Goal: Information Seeking & Learning: Learn about a topic

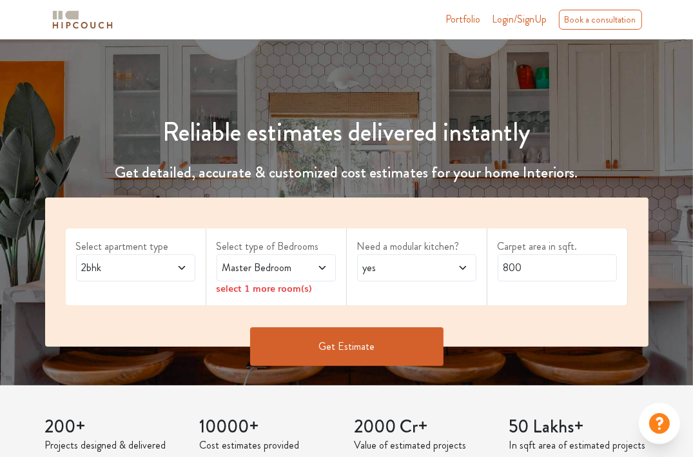
scroll to position [129, 0]
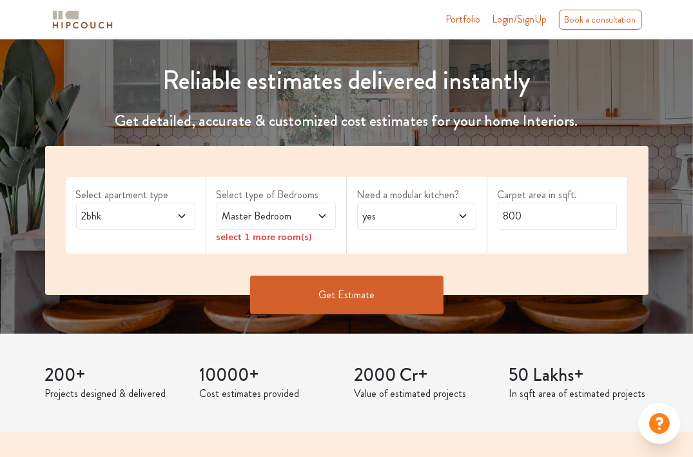
click at [158, 219] on span "2bhk" at bounding box center [119, 215] width 81 height 15
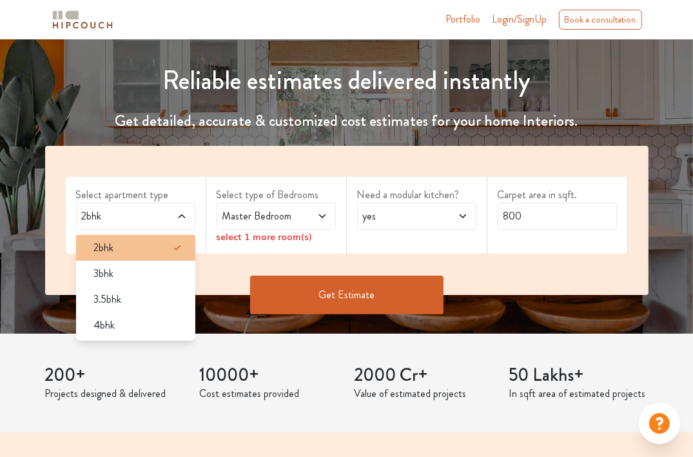
click at [146, 241] on div "2bhk" at bounding box center [140, 247] width 112 height 15
click at [304, 219] on span at bounding box center [314, 215] width 27 height 15
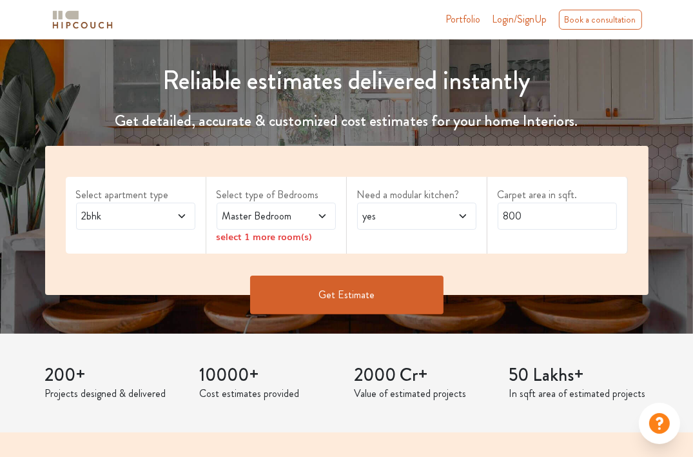
click at [399, 213] on span "yes" at bounding box center [401, 215] width 81 height 15
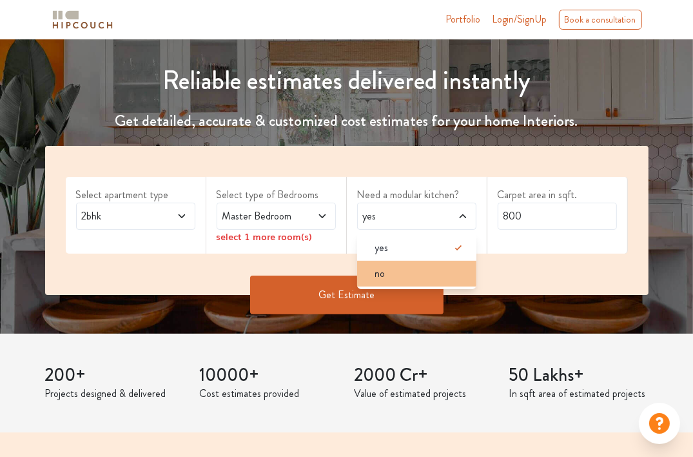
click at [405, 278] on div "no" at bounding box center [421, 273] width 112 height 15
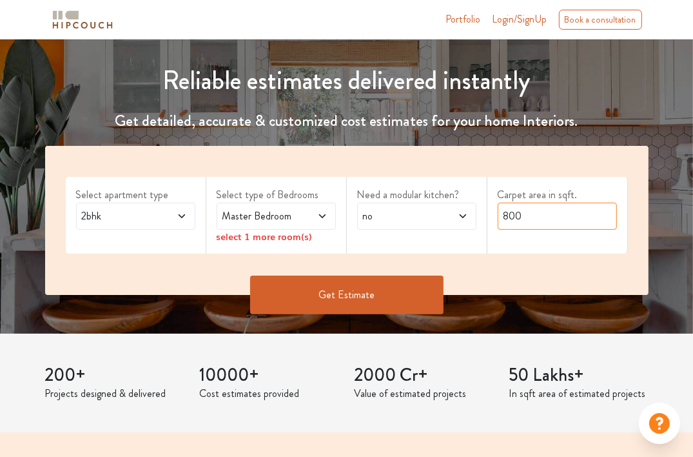
click at [564, 216] on input "800" at bounding box center [557, 216] width 119 height 27
click at [343, 291] on button "Get Estimate" at bounding box center [346, 294] width 193 height 39
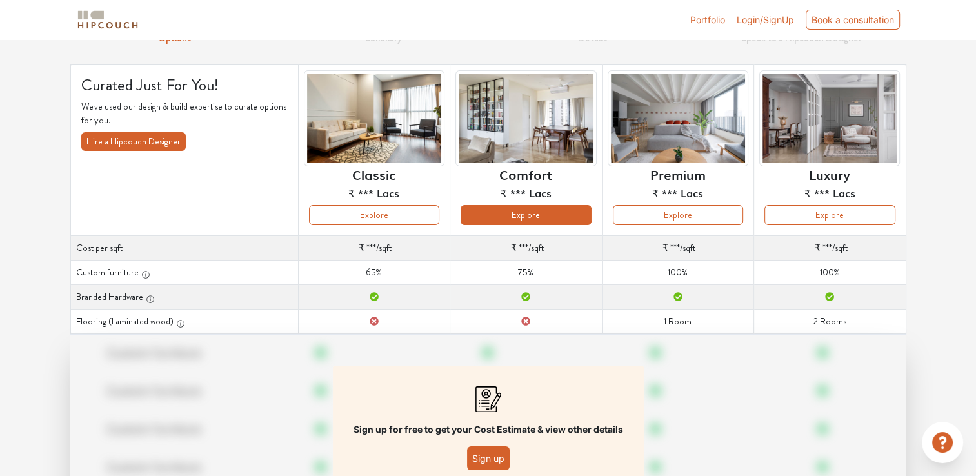
scroll to position [64, 0]
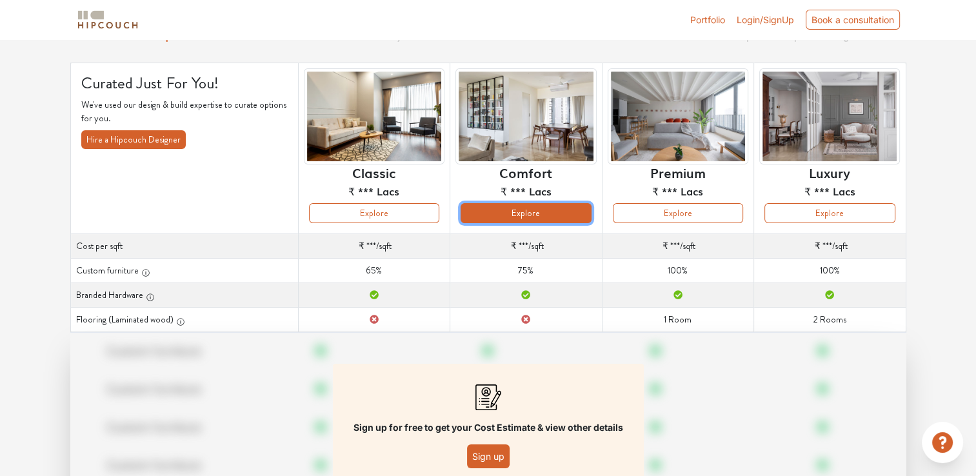
click at [511, 219] on button "Explore" at bounding box center [525, 213] width 130 height 20
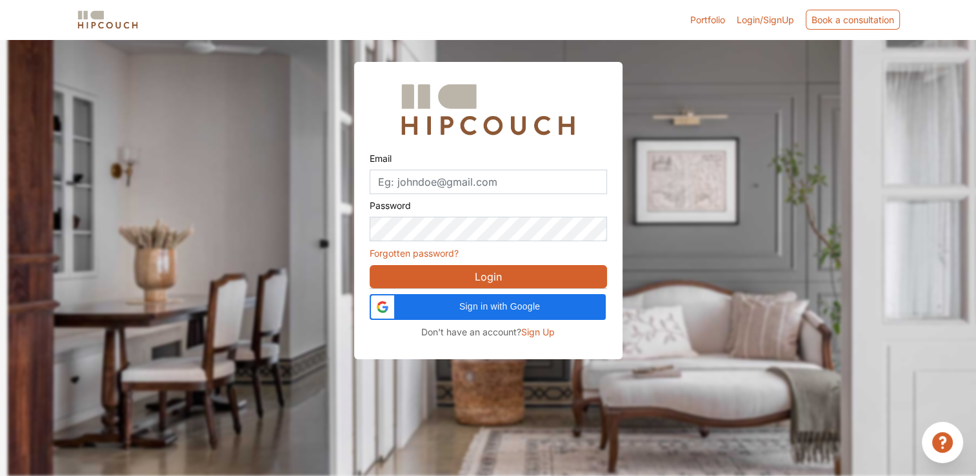
scroll to position [39, 0]
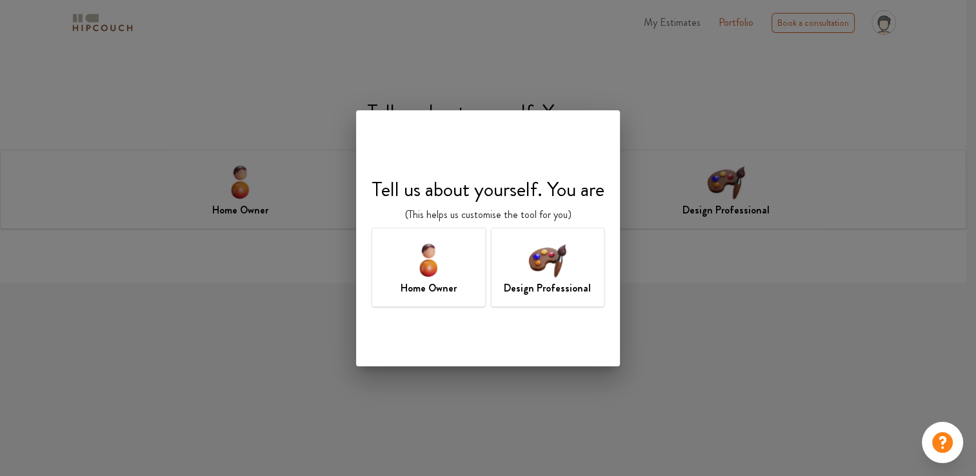
click at [556, 263] on img at bounding box center [547, 260] width 42 height 42
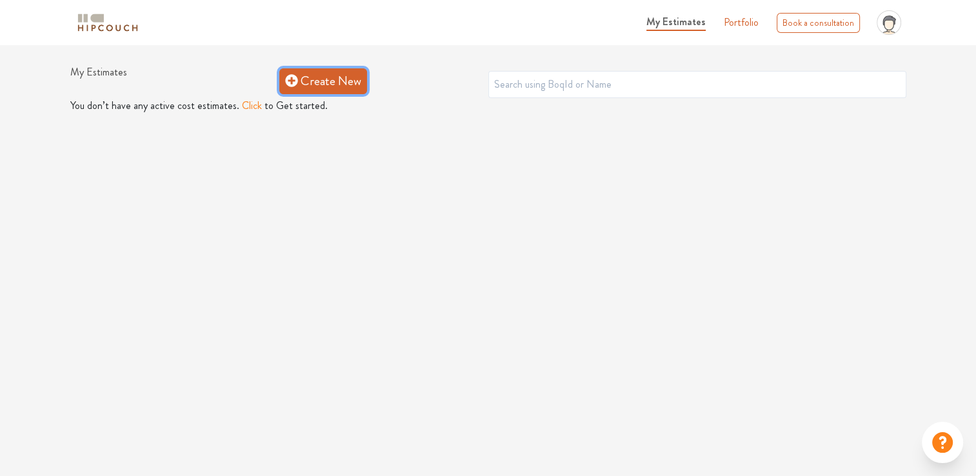
click at [317, 81] on link "Create New" at bounding box center [323, 81] width 88 height 26
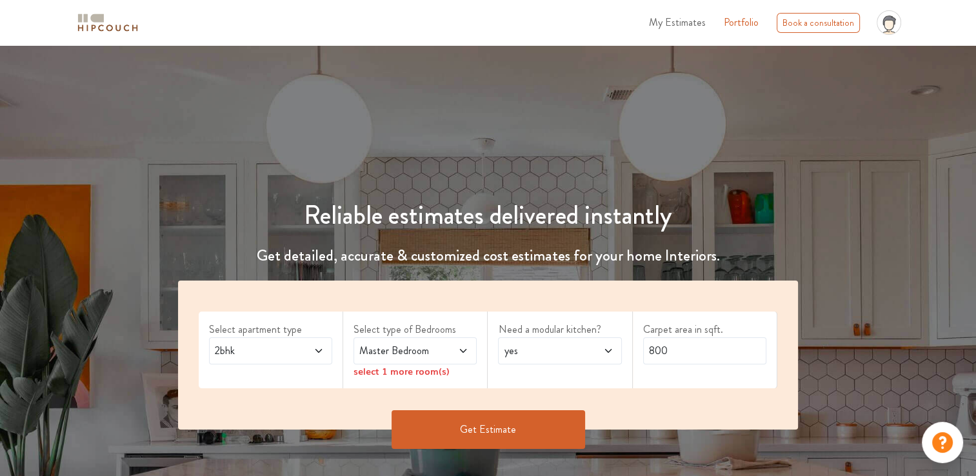
click at [522, 350] on span "yes" at bounding box center [543, 350] width 84 height 15
click at [462, 410] on button "Get Estimate" at bounding box center [487, 429] width 193 height 39
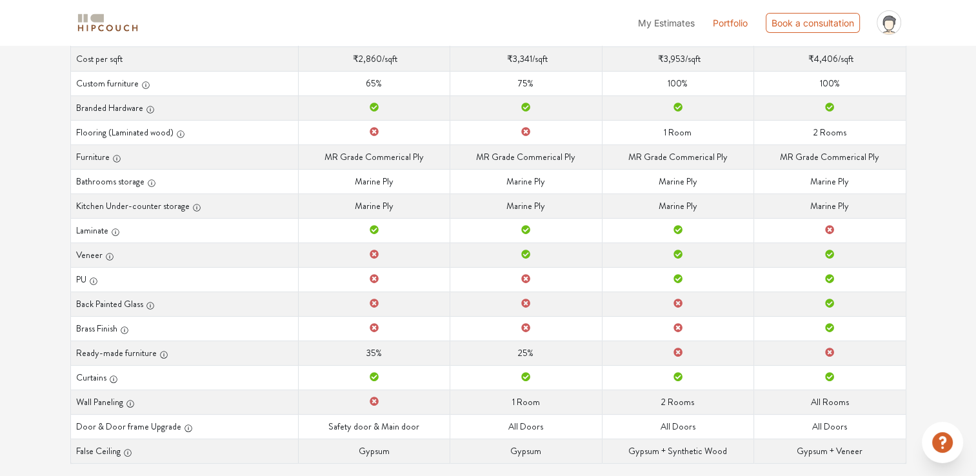
scroll to position [274, 0]
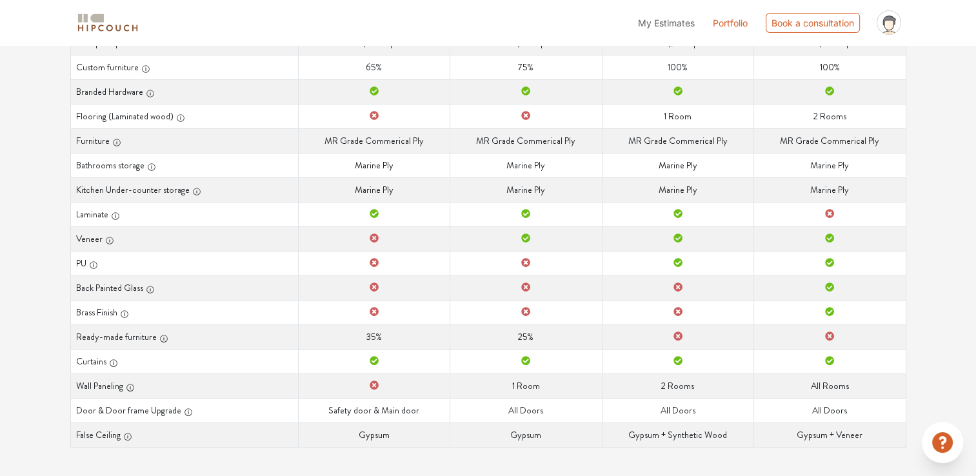
click at [529, 233] on icon at bounding box center [525, 237] width 9 height 9
click at [521, 239] on icon at bounding box center [525, 237] width 9 height 9
click at [577, 193] on td "Kitchen Under-counter storage Marine Ply" at bounding box center [526, 189] width 152 height 25
click at [525, 190] on td "Kitchen Under-counter storage Marine Ply" at bounding box center [526, 189] width 152 height 25
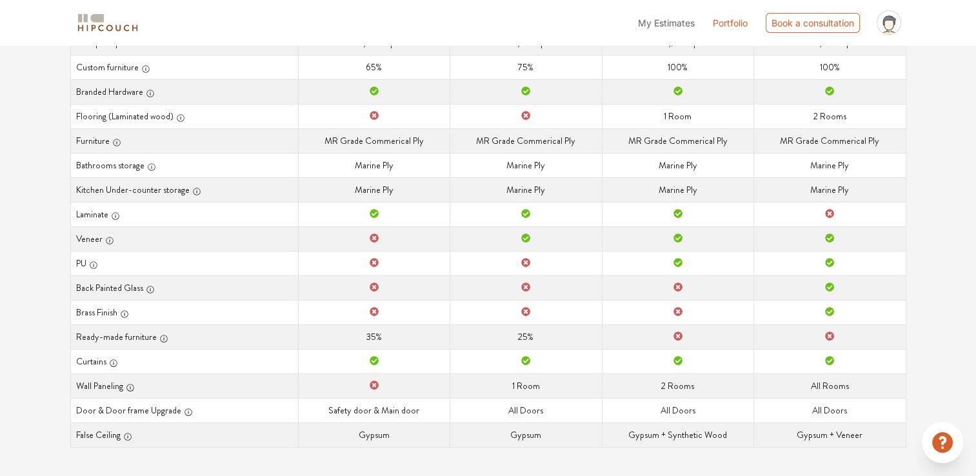
drag, startPoint x: 525, startPoint y: 190, endPoint x: 503, endPoint y: 153, distance: 42.8
click at [503, 153] on td "Bathrooms storage Marine Ply" at bounding box center [526, 165] width 152 height 25
click at [513, 166] on td "Bathrooms storage Marine Ply" at bounding box center [526, 165] width 152 height 25
drag, startPoint x: 513, startPoint y: 166, endPoint x: 544, endPoint y: 195, distance: 42.0
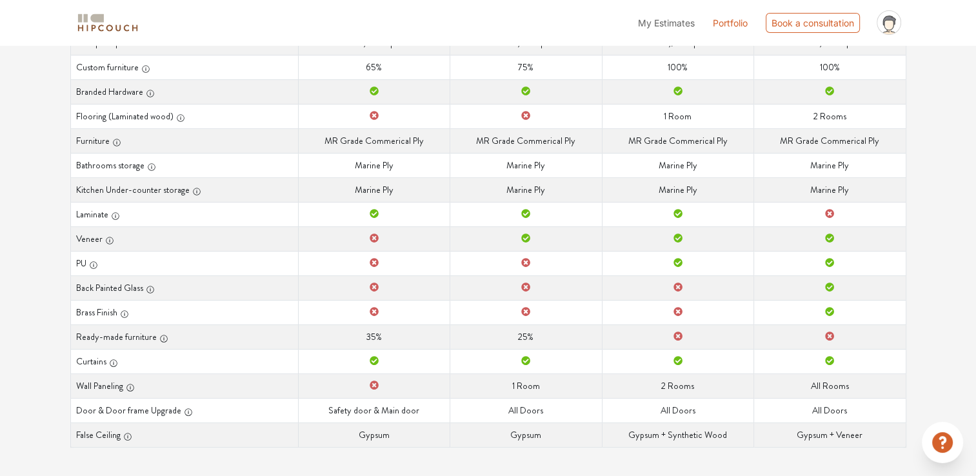
click at [548, 195] on td "Kitchen Under-counter storage Marine Ply" at bounding box center [526, 189] width 152 height 25
drag, startPoint x: 507, startPoint y: 191, endPoint x: 565, endPoint y: 188, distance: 58.1
click at [565, 188] on td "Kitchen Under-counter storage Marine Ply" at bounding box center [526, 189] width 152 height 25
drag, startPoint x: 565, startPoint y: 188, endPoint x: 544, endPoint y: 193, distance: 22.1
click at [544, 193] on td "Kitchen Under-counter storage Marine Ply" at bounding box center [526, 189] width 152 height 25
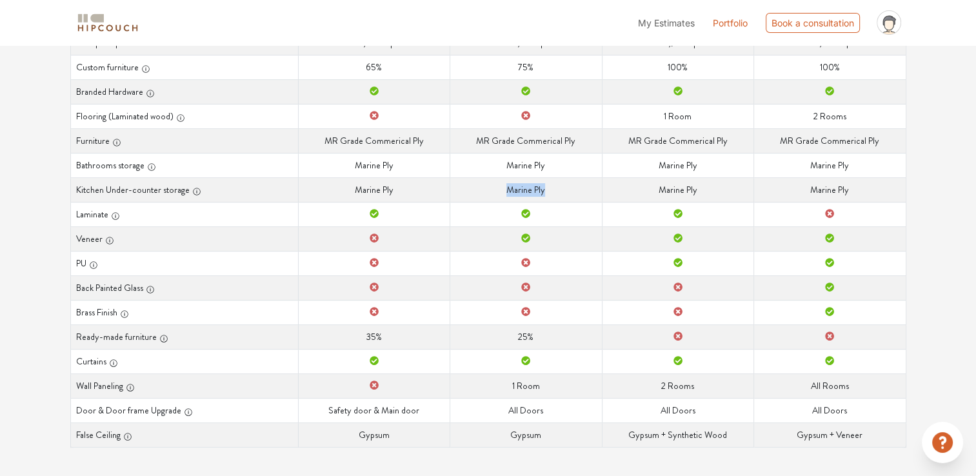
click at [549, 188] on td "Kitchen Under-counter storage Marine Ply" at bounding box center [526, 189] width 152 height 25
drag, startPoint x: 544, startPoint y: 190, endPoint x: 505, endPoint y: 184, distance: 39.8
click at [505, 184] on td "Kitchen Under-counter storage Marine Ply" at bounding box center [526, 189] width 152 height 25
drag, startPoint x: 505, startPoint y: 184, endPoint x: 553, endPoint y: 214, distance: 56.7
click at [553, 219] on td "Laminate" at bounding box center [526, 214] width 152 height 25
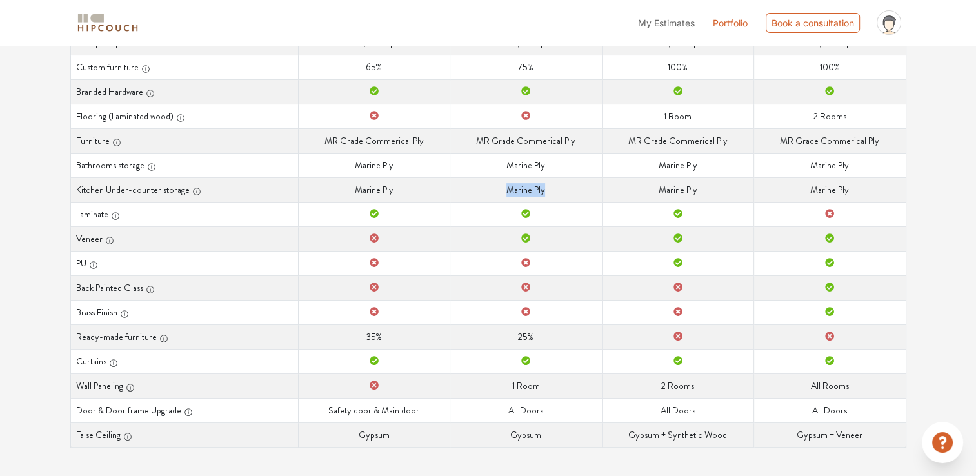
drag, startPoint x: 546, startPoint y: 192, endPoint x: 500, endPoint y: 184, distance: 46.4
click at [500, 184] on td "Kitchen Under-counter storage Marine Ply" at bounding box center [526, 189] width 152 height 25
drag, startPoint x: 500, startPoint y: 184, endPoint x: 500, endPoint y: 200, distance: 15.5
click at [500, 200] on td "Kitchen Under-counter storage Marine Ply" at bounding box center [526, 189] width 152 height 25
click at [537, 212] on td "Laminate" at bounding box center [526, 214] width 152 height 25
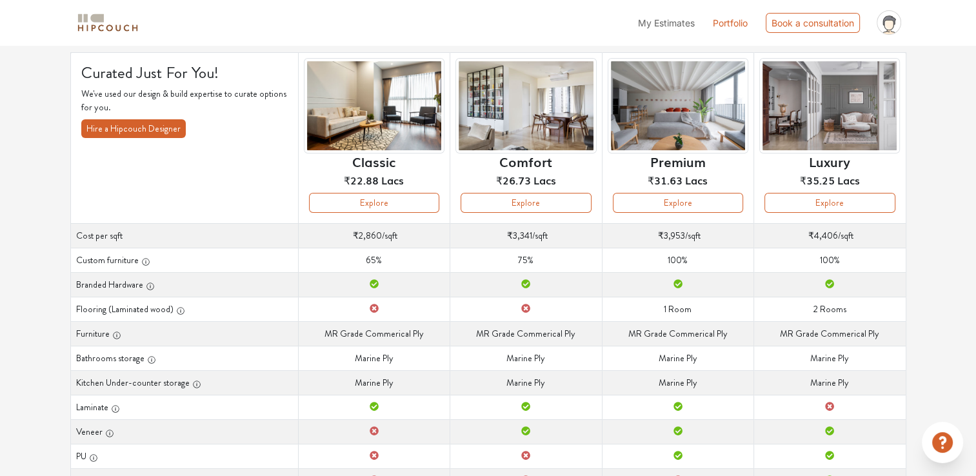
scroll to position [81, 0]
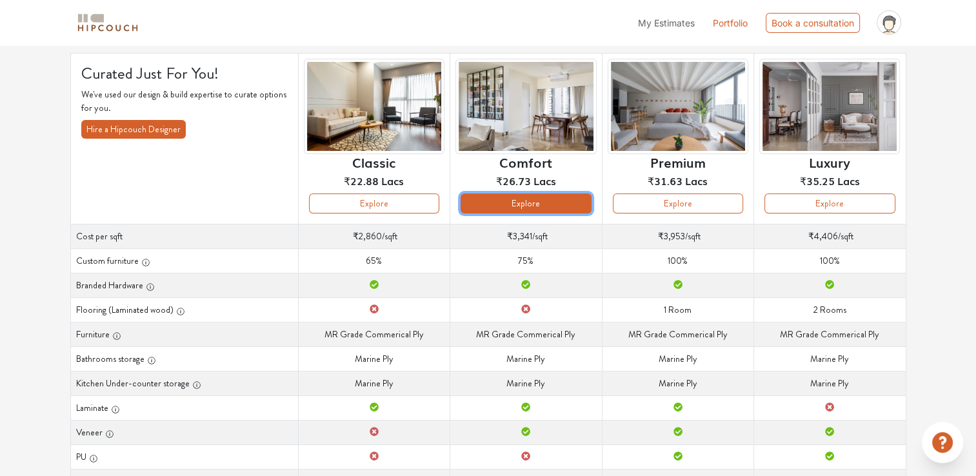
click at [503, 206] on button "Explore" at bounding box center [525, 203] width 130 height 20
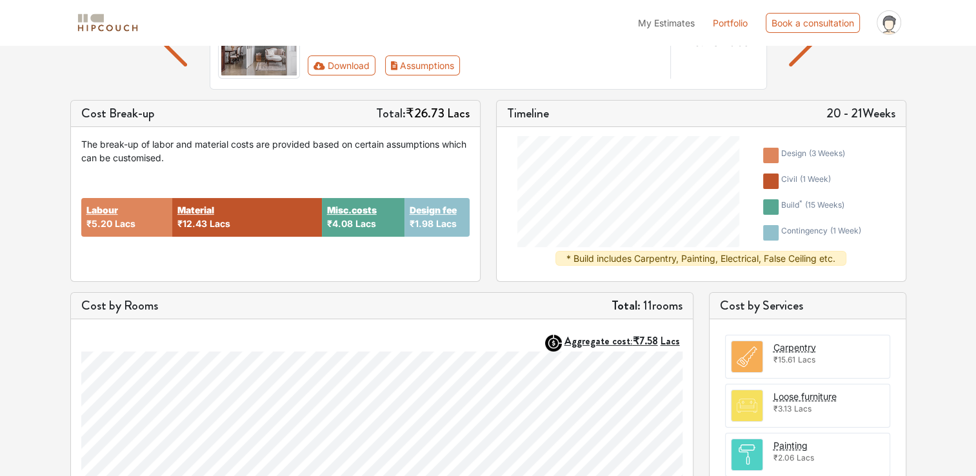
scroll to position [193, 0]
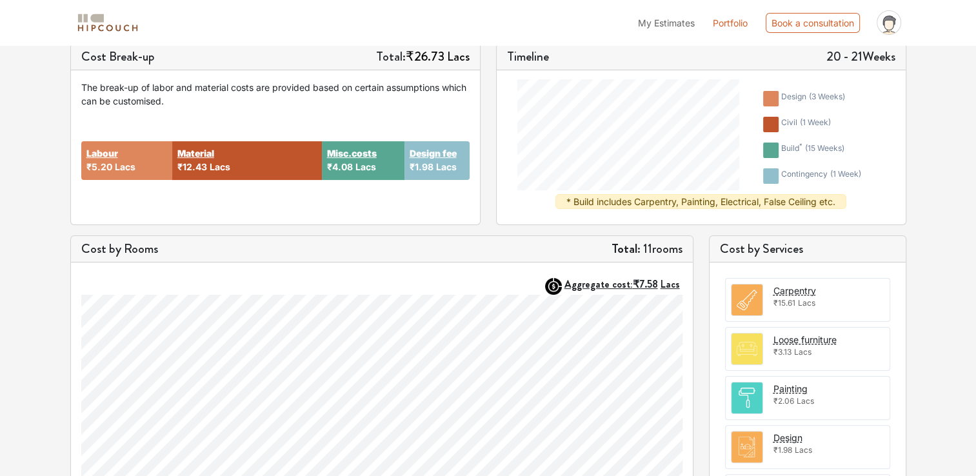
click at [101, 155] on strong "Labour" at bounding box center [102, 153] width 32 height 14
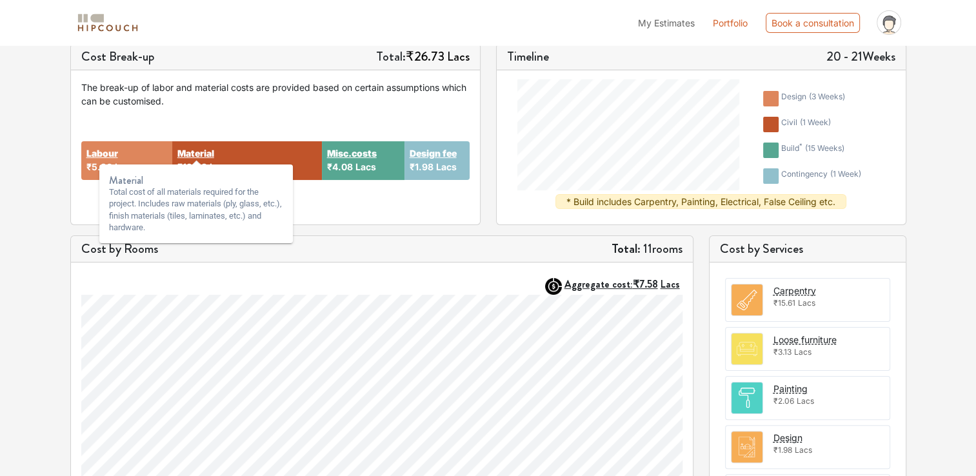
click at [205, 153] on strong "Material" at bounding box center [195, 153] width 37 height 14
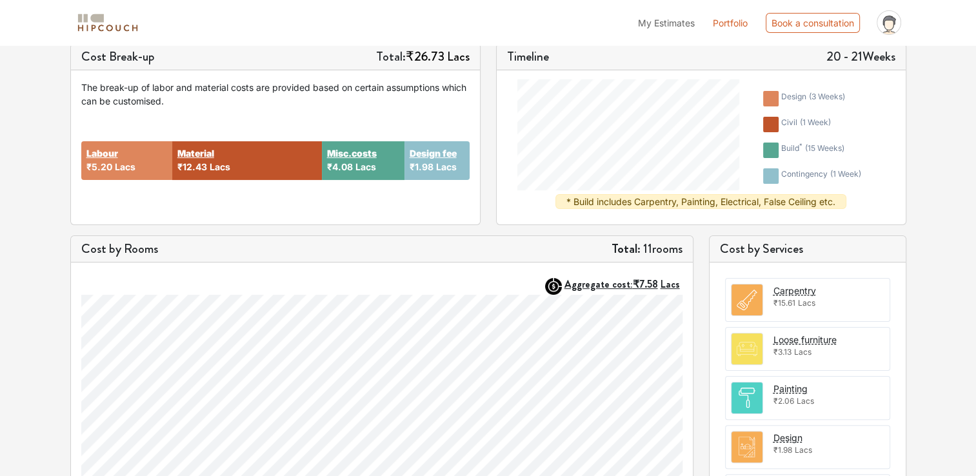
click at [491, 217] on div "Timeline 20 - 21 Weeks design ( 3 weeks ) civil ( 1 week ) build * ( 15 weeks )…" at bounding box center [701, 134] width 426 height 182
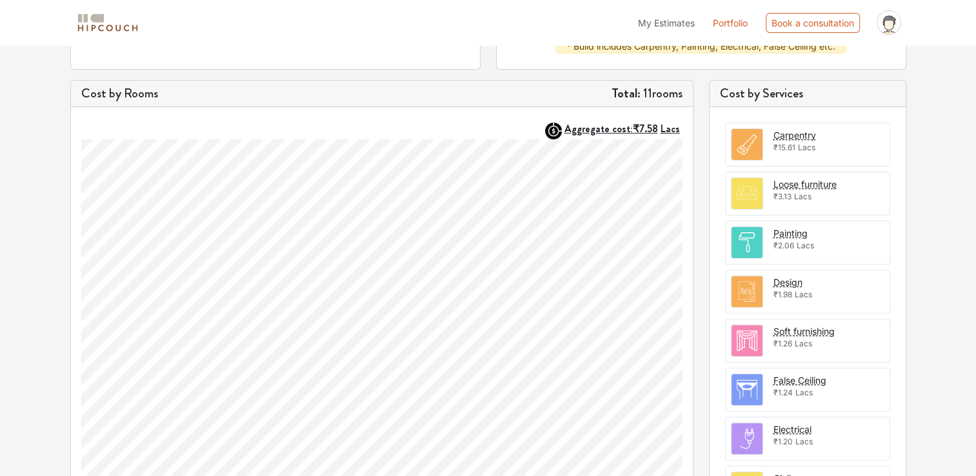
scroll to position [413, 0]
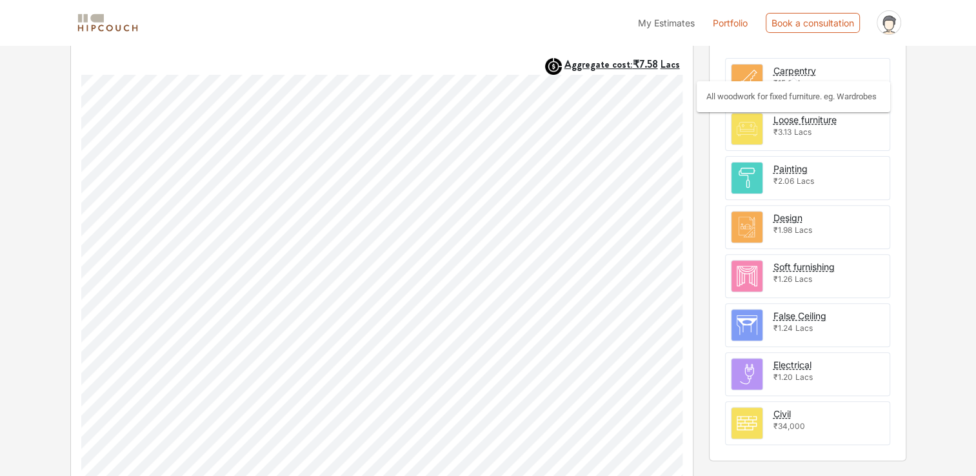
click at [796, 72] on div "Carpentry" at bounding box center [794, 71] width 43 height 14
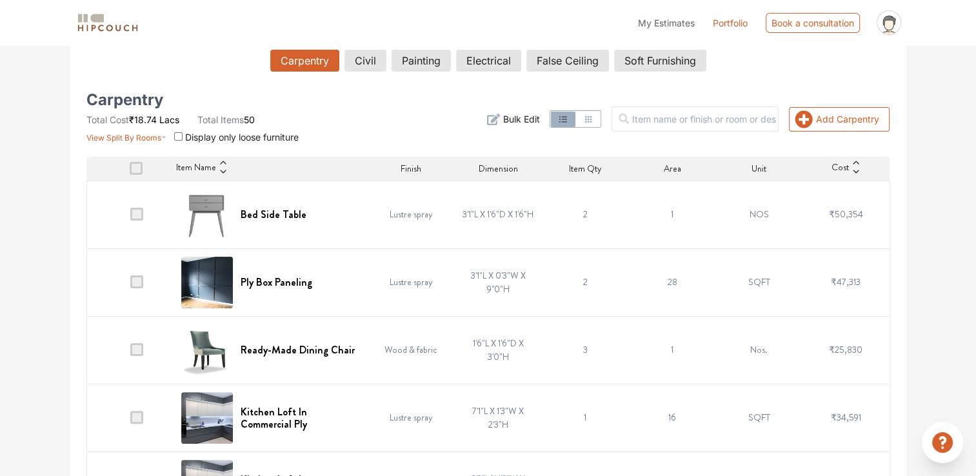
scroll to position [73, 0]
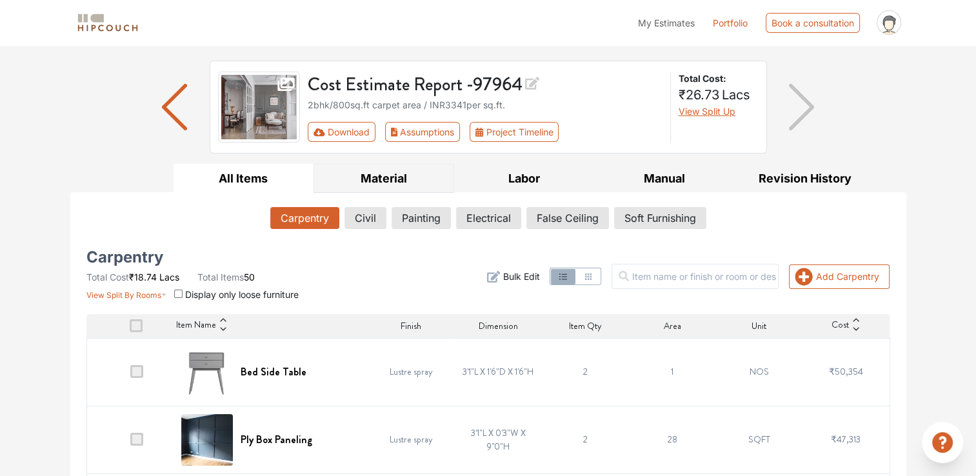
click at [375, 182] on button "Material" at bounding box center [383, 178] width 141 height 29
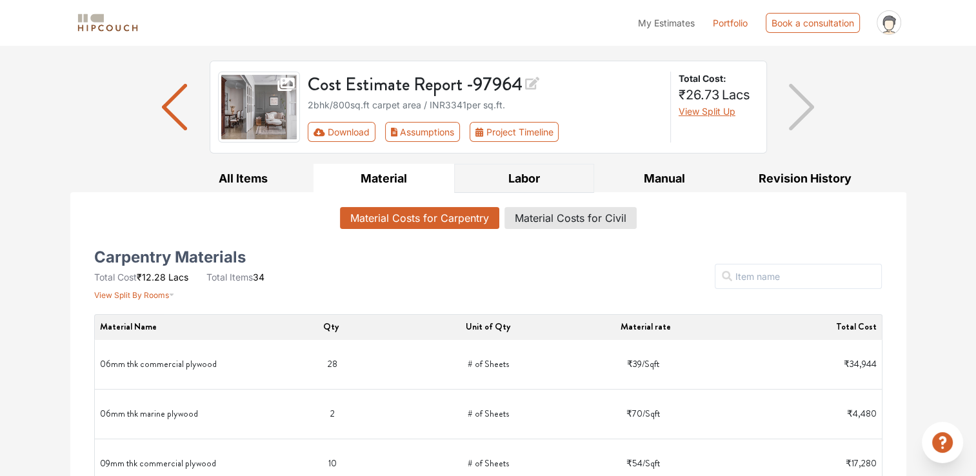
click at [523, 188] on button "Labor" at bounding box center [524, 178] width 141 height 29
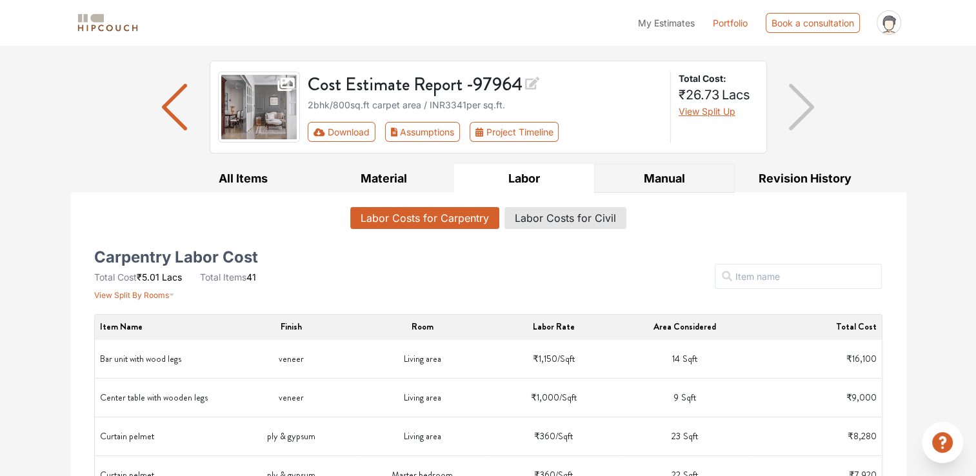
click at [648, 174] on button "Manual" at bounding box center [664, 178] width 141 height 29
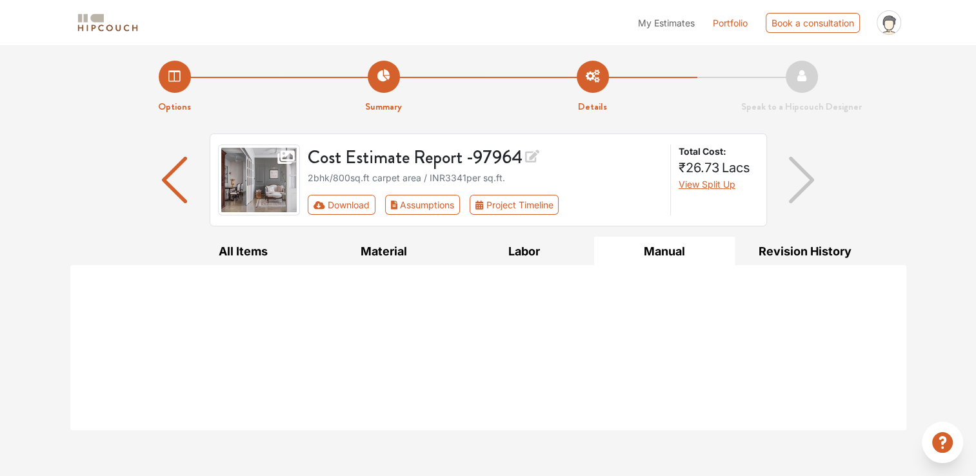
scroll to position [0, 0]
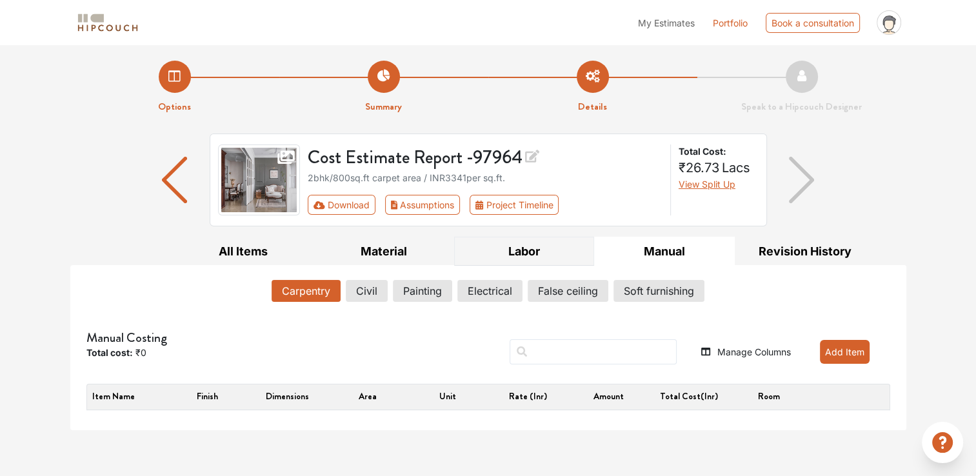
click at [524, 255] on button "Labor" at bounding box center [524, 251] width 141 height 29
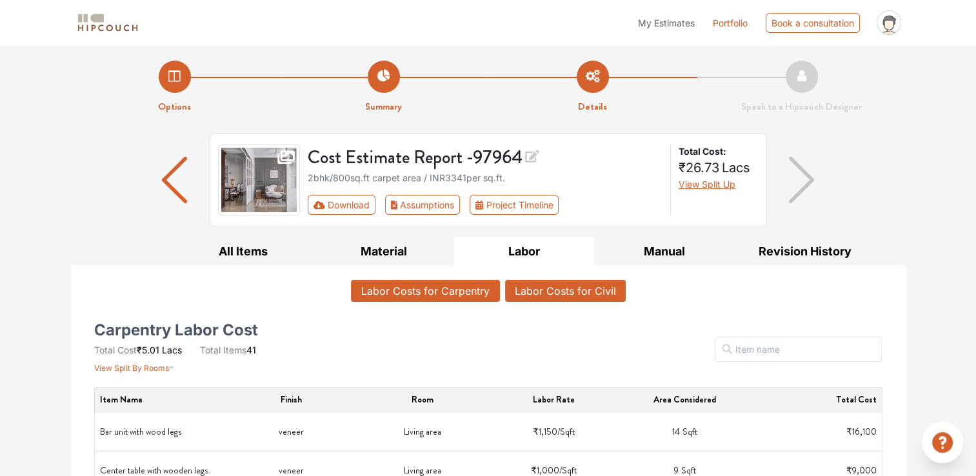
click at [565, 287] on button "Labor Costs for Civil" at bounding box center [565, 291] width 121 height 22
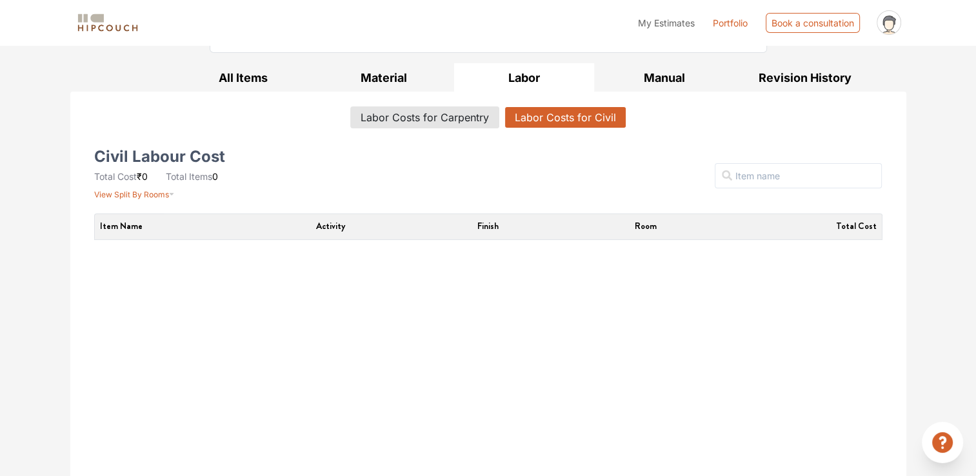
scroll to position [178, 0]
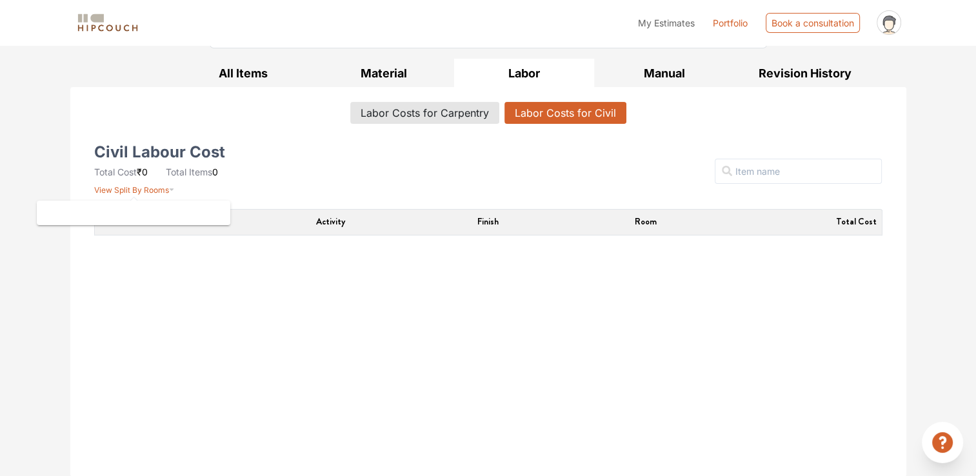
click at [165, 192] on span "View Split By Rooms" at bounding box center [131, 190] width 75 height 10
click at [381, 169] on div "Filter" at bounding box center [622, 171] width 536 height 49
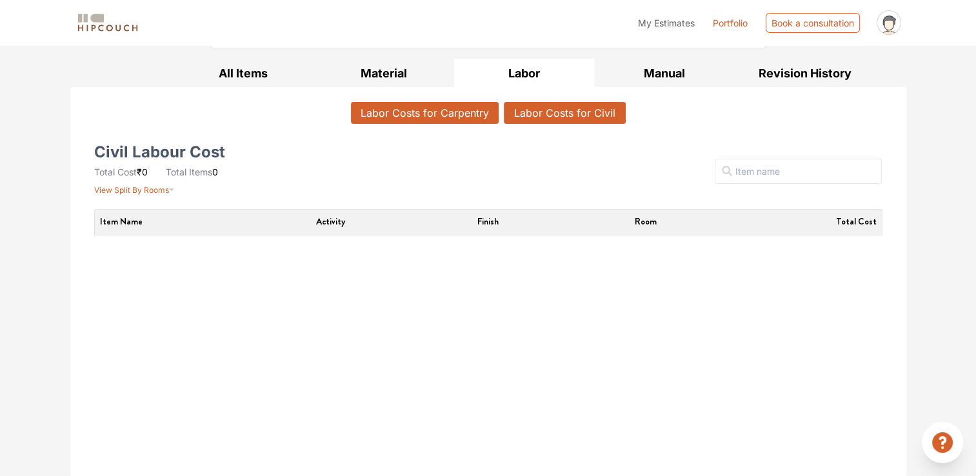
click at [408, 112] on button "Labor Costs for Carpentry" at bounding box center [425, 113] width 148 height 22
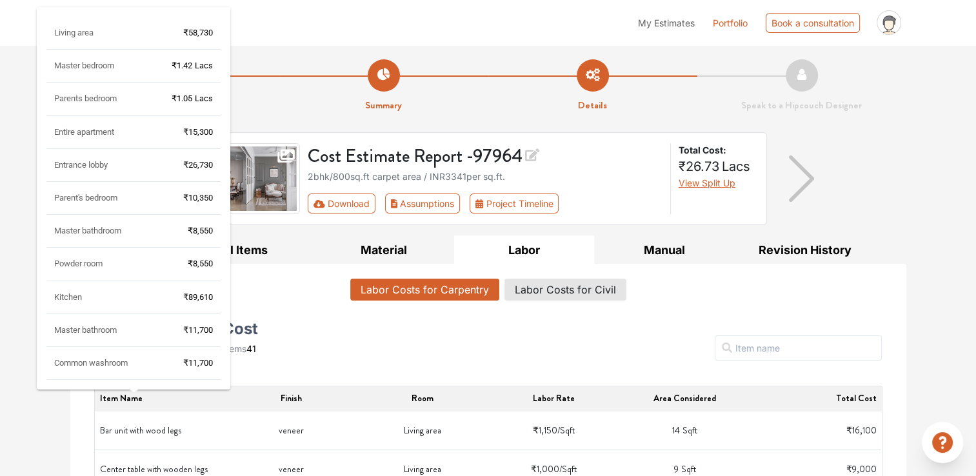
scroll to position [0, 0]
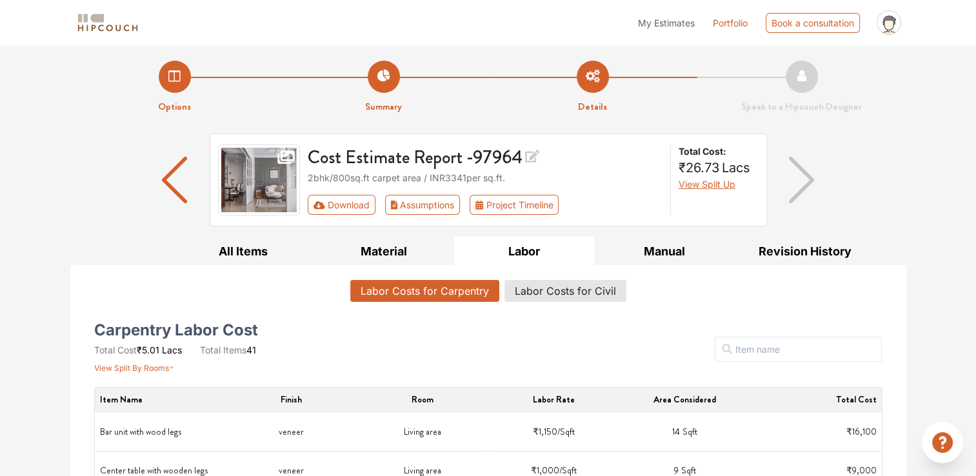
click at [451, 37] on div "My Estimates Portfolio Book a consultation profile pic Upload Boq Logout" at bounding box center [528, 22] width 756 height 35
click at [524, 205] on button "Project Timeline" at bounding box center [514, 205] width 89 height 20
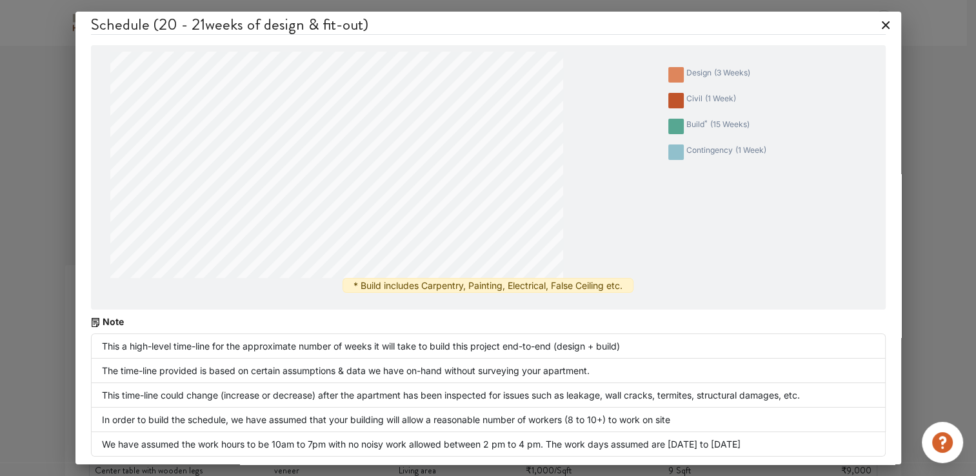
scroll to position [3, 0]
click at [263, 350] on li "This a high-level time-line for the approximate number of weeks it will take to…" at bounding box center [488, 345] width 795 height 25
click at [321, 383] on li "This time-line could change (increase or decrease) after the apartment has been…" at bounding box center [488, 394] width 795 height 25
click at [292, 408] on li "In order to build the schedule, we have assumed that your building will allow a…" at bounding box center [488, 419] width 795 height 25
drag, startPoint x: 325, startPoint y: 451, endPoint x: 364, endPoint y: 417, distance: 51.2
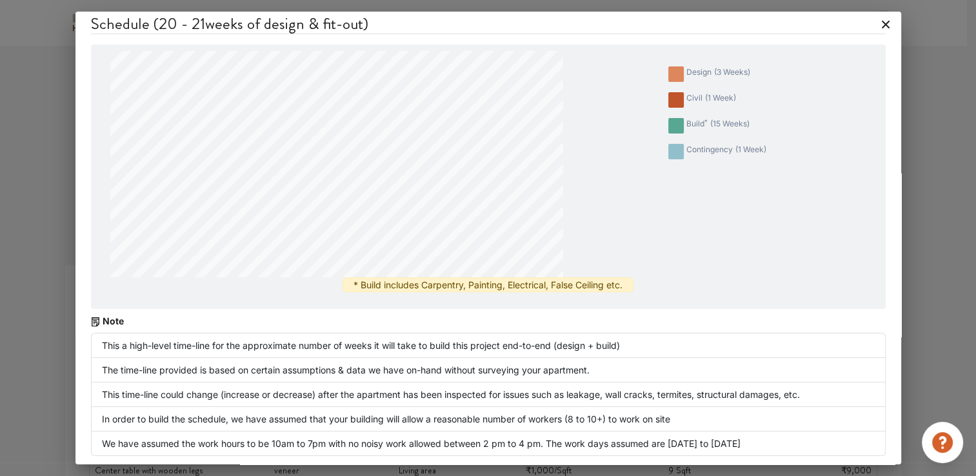
click at [326, 451] on li "We have assumed the work hours to be 10am to 7pm with no noisy work allowed bet…" at bounding box center [488, 443] width 795 height 25
drag, startPoint x: 366, startPoint y: 416, endPoint x: 380, endPoint y: 410, distance: 14.7
click at [369, 415] on li "In order to build the schedule, we have assumed that your building will allow a…" at bounding box center [488, 419] width 795 height 25
click at [926, 161] on div "Schedule ( 20 - 21 weeks of design & fit-out) design ( 3 weeks ) civil ( 1 week…" at bounding box center [488, 238] width 976 height 476
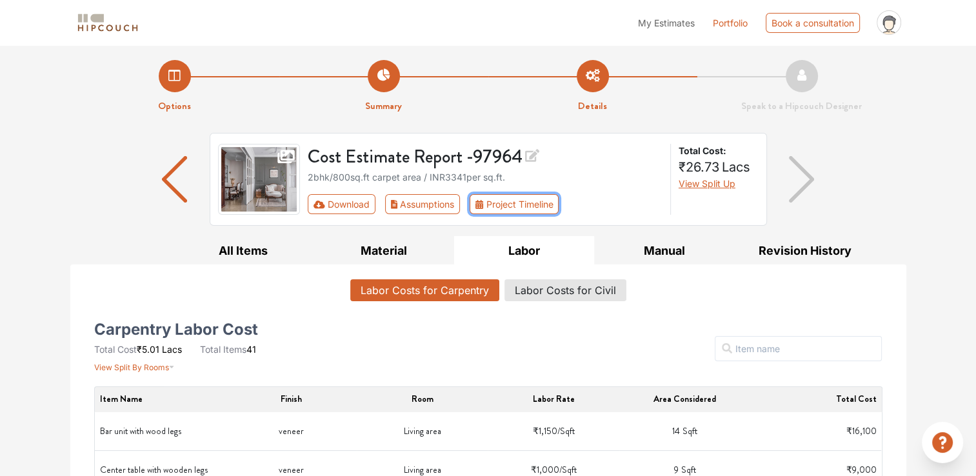
scroll to position [0, 0]
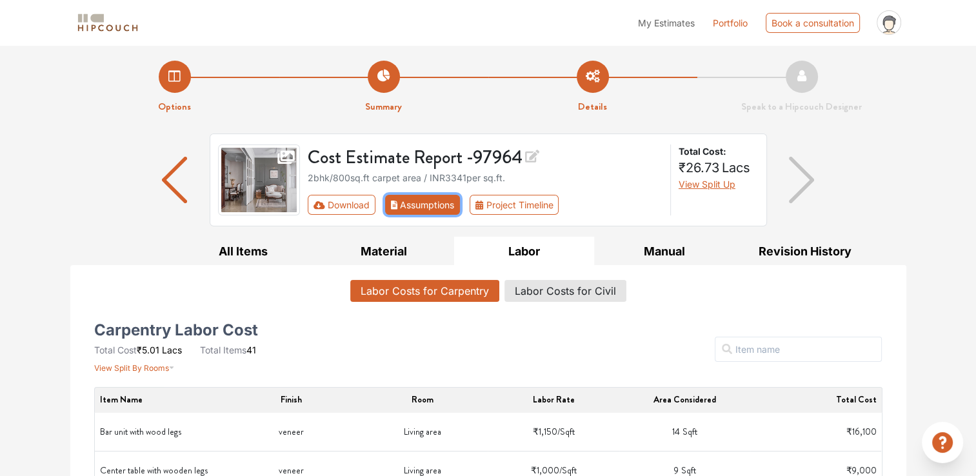
click at [408, 203] on button "Assumptions" at bounding box center [422, 205] width 75 height 20
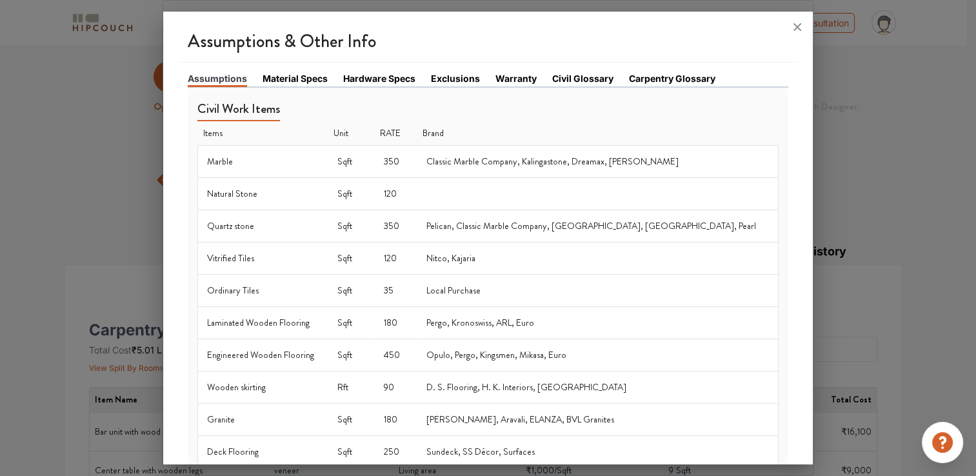
click at [303, 74] on link "Material Specs" at bounding box center [294, 79] width 65 height 14
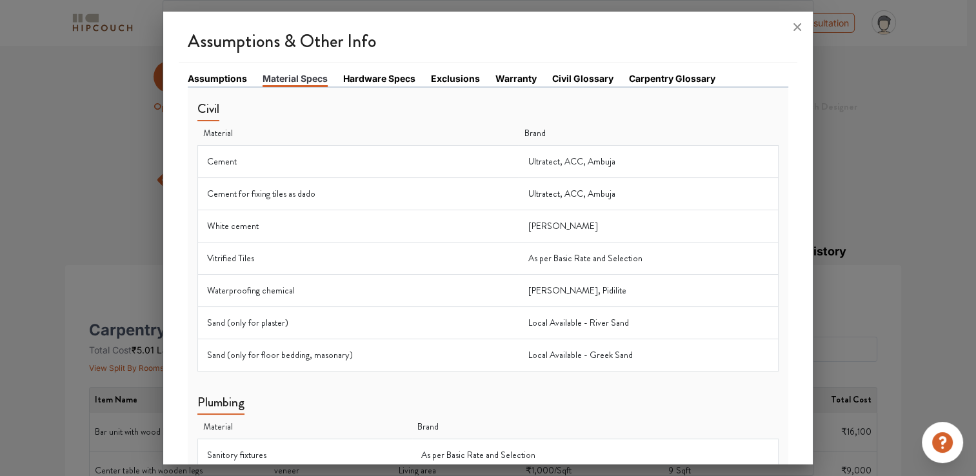
click at [375, 75] on link "Hardware Specs" at bounding box center [379, 79] width 72 height 14
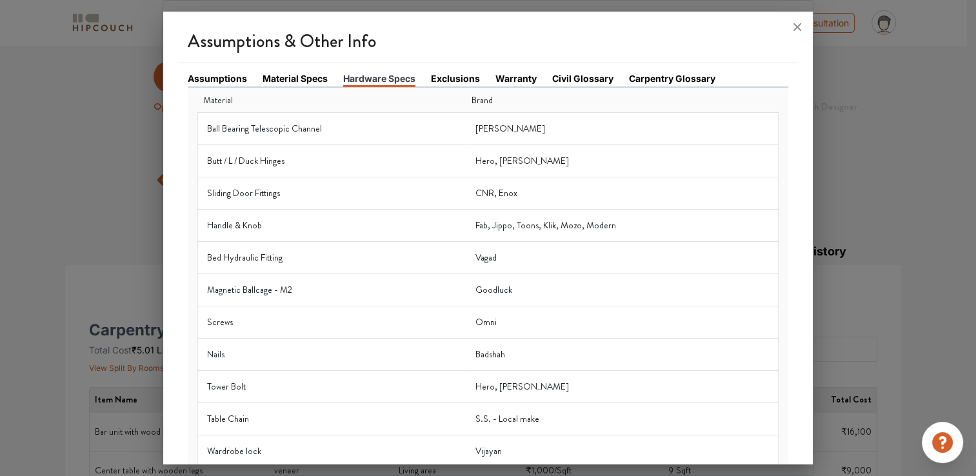
click at [488, 128] on td "Rado, Baba" at bounding box center [622, 129] width 312 height 32
click at [449, 75] on link "Exclusions" at bounding box center [455, 79] width 49 height 14
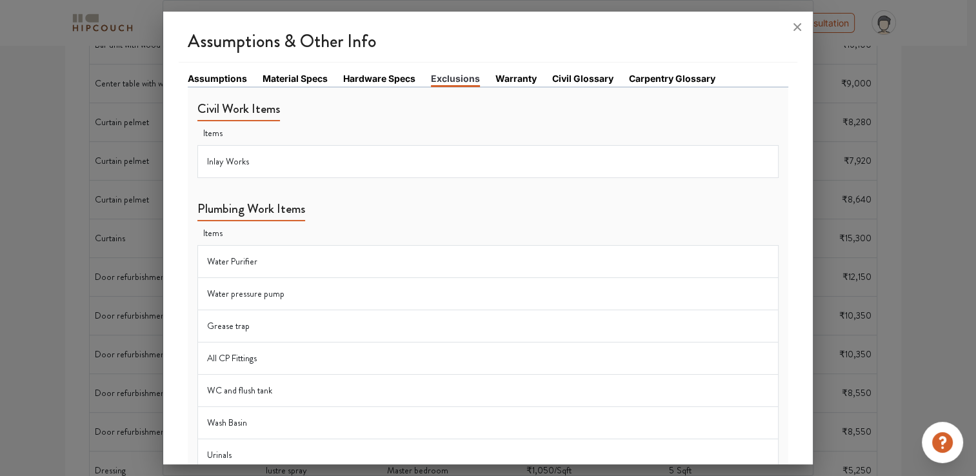
scroll to position [64, 0]
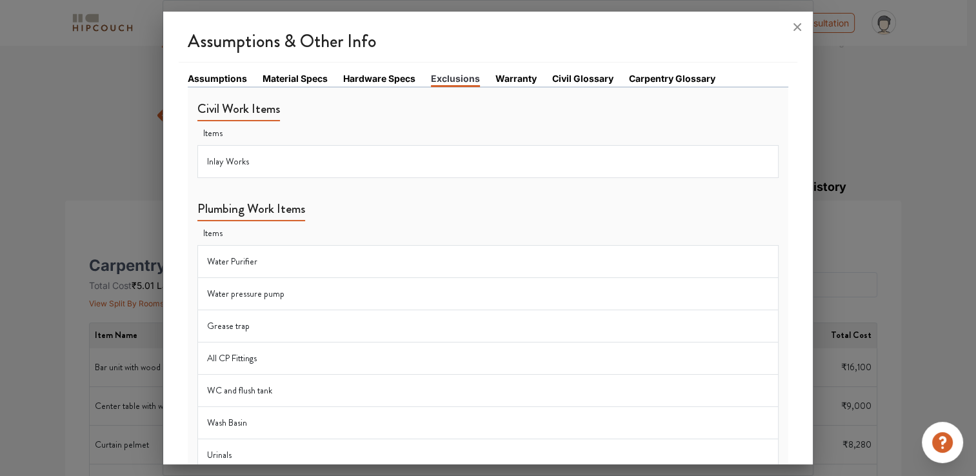
click at [520, 83] on link "Warranty" at bounding box center [515, 79] width 41 height 14
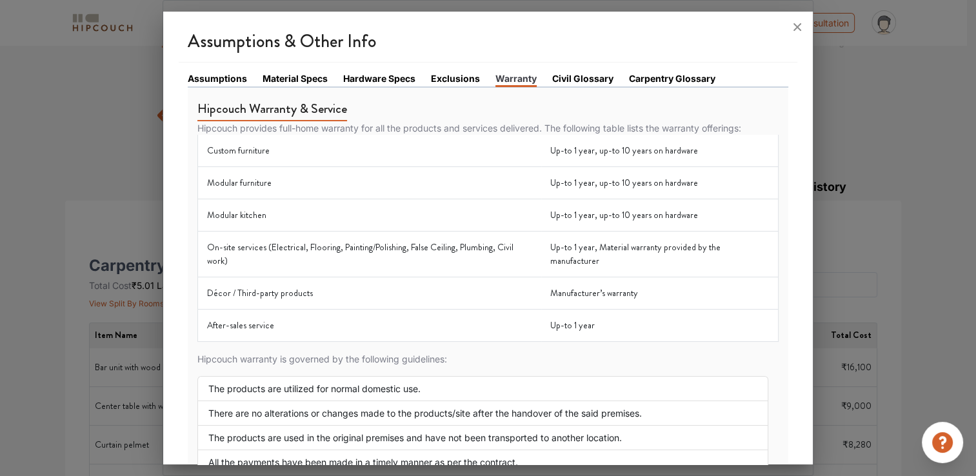
click at [230, 150] on td "Custom furniture" at bounding box center [369, 151] width 343 height 32
click at [552, 123] on p "Hipcouch provides full-home warranty for all the products and services delivere…" at bounding box center [487, 128] width 581 height 14
click at [596, 125] on p "Hipcouch provides full-home warranty for all the products and services delivere…" at bounding box center [487, 128] width 581 height 14
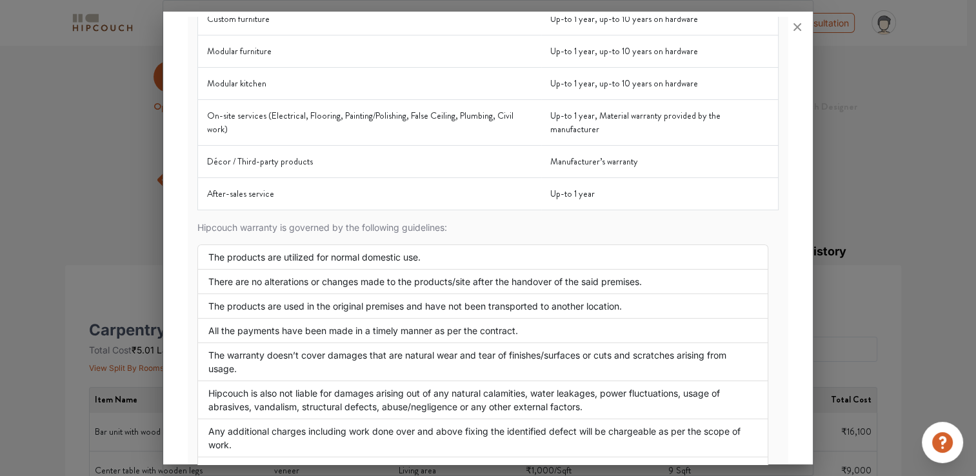
scroll to position [0, 0]
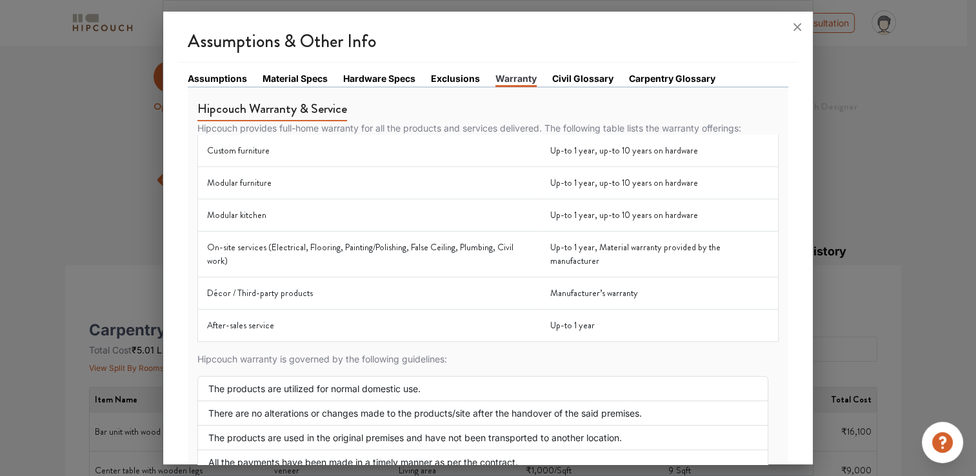
click at [586, 74] on link "Civil Glossary" at bounding box center [582, 79] width 61 height 14
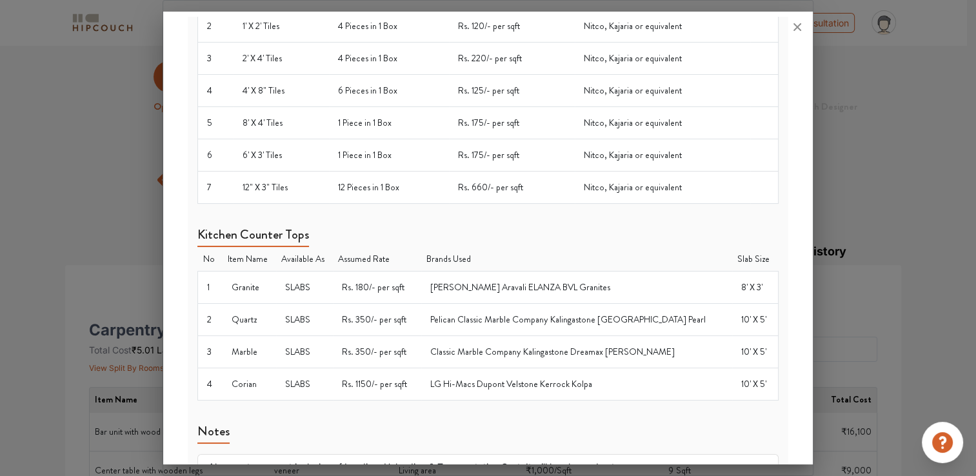
scroll to position [1089, 0]
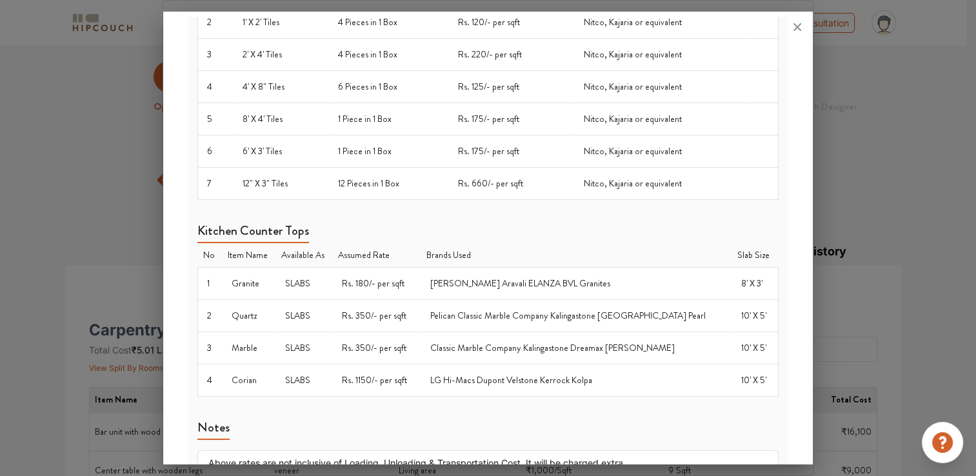
click at [580, 210] on div "Kitchen Counter Tops No Item Name Available As Assumed Rate Brands Used Slab Si…" at bounding box center [487, 303] width 581 height 186
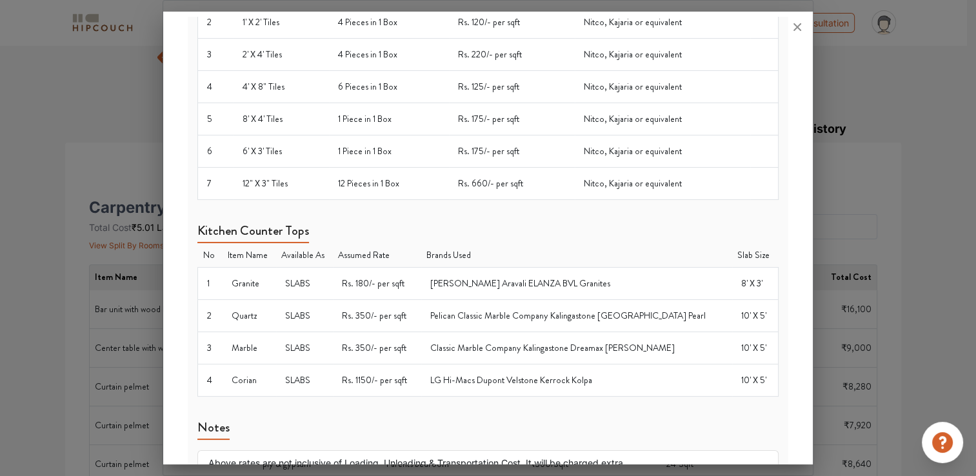
scroll to position [193, 0]
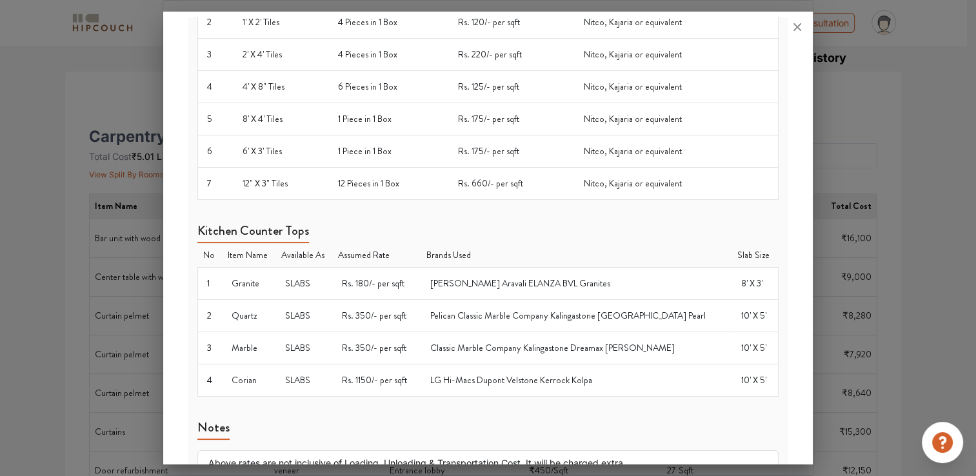
click at [494, 407] on div "Notes Above rates are not inclusive of Loading, Unloading & Transportation Cost…" at bounding box center [487, 465] width 581 height 117
click at [438, 450] on li "Above rates are not inclusive of Loading, Unloading & Transportation Cost. It w…" at bounding box center [487, 462] width 581 height 25
drag, startPoint x: 304, startPoint y: 393, endPoint x: 493, endPoint y: 399, distance: 188.4
click at [493, 450] on li "Above rates are not inclusive of Loading, Unloading & Transportation Cost. It w…" at bounding box center [487, 462] width 581 height 25
drag, startPoint x: 493, startPoint y: 399, endPoint x: 368, endPoint y: 377, distance: 126.5
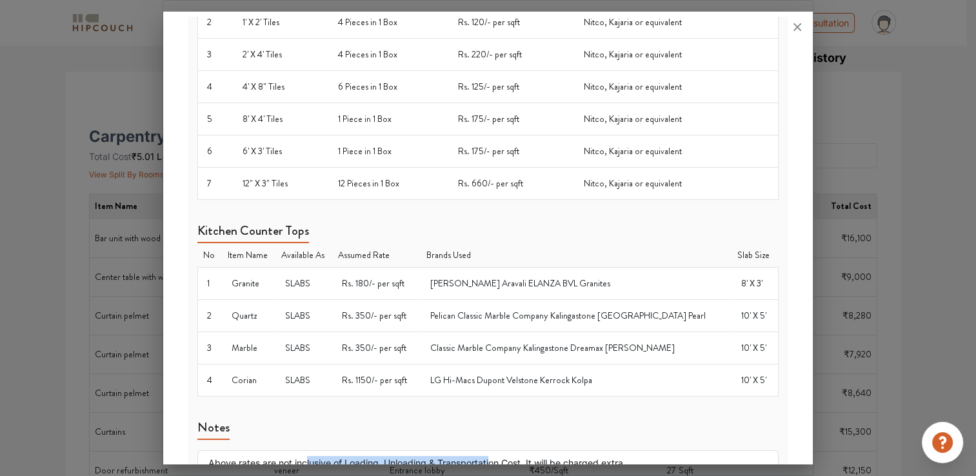
click at [368, 450] on li "Above rates are not inclusive of Loading, Unloading & Transportation Cost. It w…" at bounding box center [487, 462] width 581 height 25
click at [309, 450] on li "Above rates are not inclusive of Loading, Unloading & Transportation Cost. It w…" at bounding box center [487, 462] width 581 height 25
drag, startPoint x: 267, startPoint y: 386, endPoint x: 562, endPoint y: 389, distance: 295.4
click at [562, 450] on li "Above rates are not inclusive of Loading, Unloading & Transportation Cost. It w…" at bounding box center [487, 462] width 581 height 25
drag, startPoint x: 562, startPoint y: 389, endPoint x: 746, endPoint y: 375, distance: 183.7
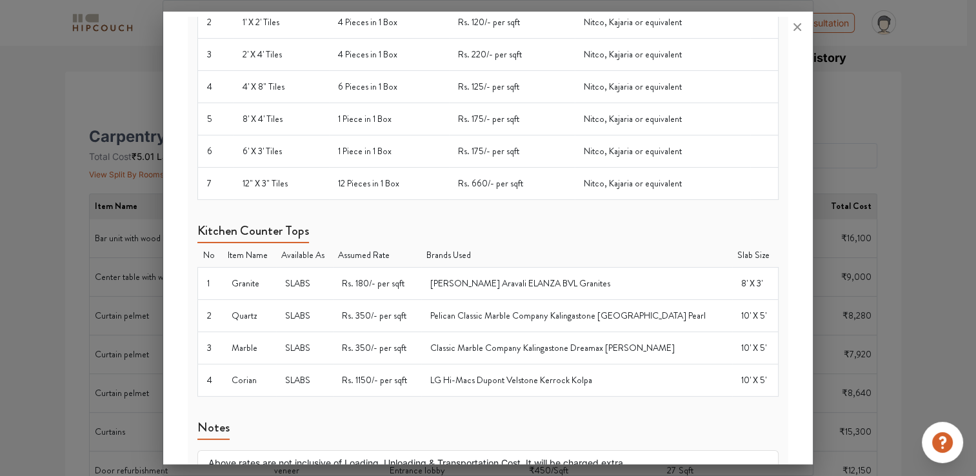
click at [676, 407] on div "Notes Above rates are not inclusive of Loading, Unloading & Transportation Cost…" at bounding box center [487, 465] width 581 height 117
click at [306, 407] on div "Notes Above rates are not inclusive of Loading, Unloading & Transportation Cost…" at bounding box center [487, 465] width 581 height 117
drag, startPoint x: 240, startPoint y: 412, endPoint x: 319, endPoint y: 416, distance: 78.8
drag, startPoint x: 319, startPoint y: 416, endPoint x: 326, endPoint y: 446, distance: 30.7
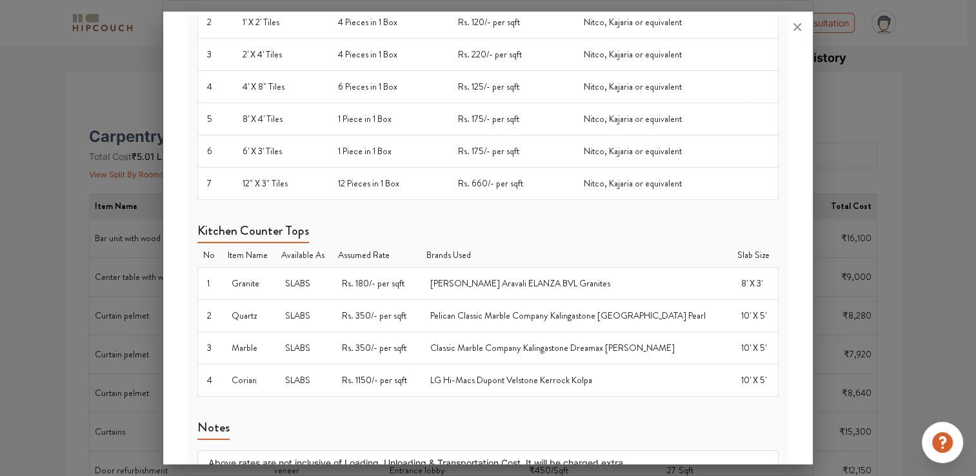
drag, startPoint x: 228, startPoint y: 432, endPoint x: 359, endPoint y: 435, distance: 130.3
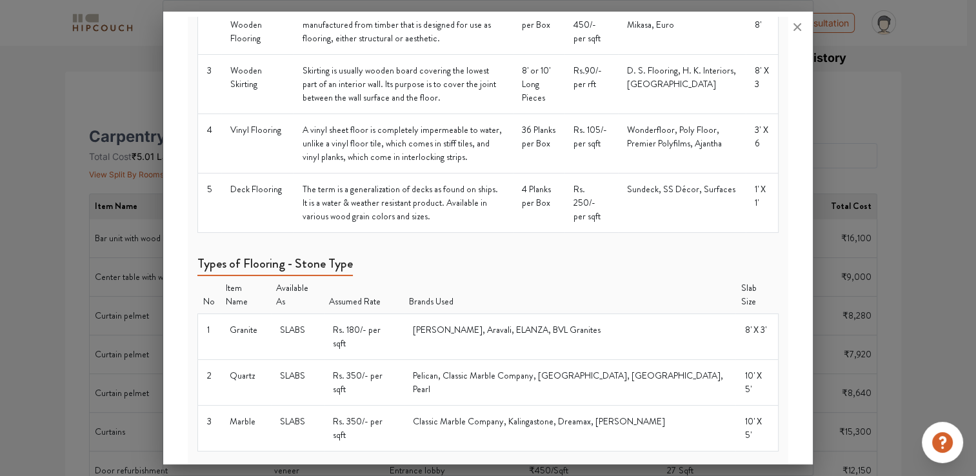
scroll to position [0, 0]
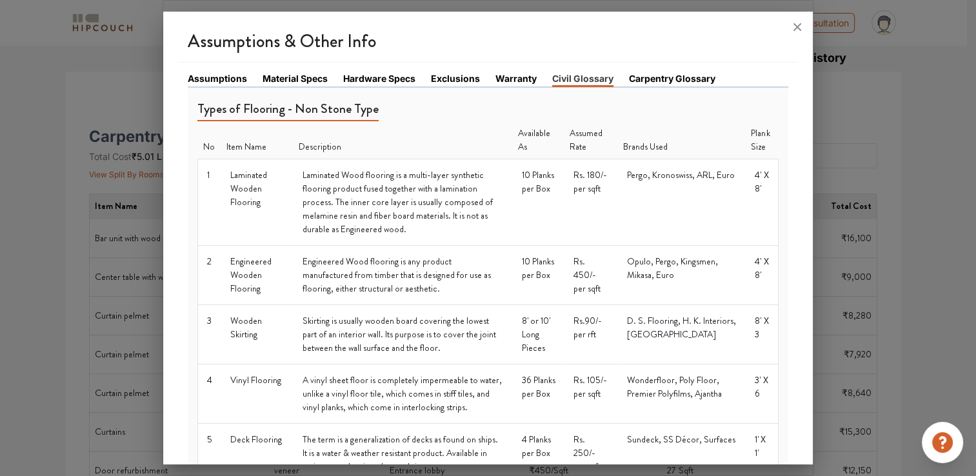
click at [669, 80] on link "Carpentry Glossary" at bounding box center [672, 79] width 86 height 14
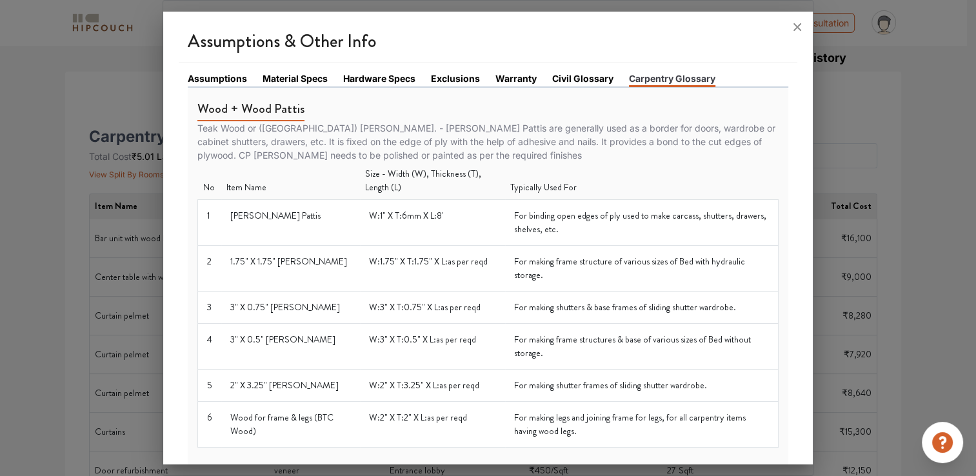
click at [248, 213] on td "CP Wood Pattis" at bounding box center [290, 223] width 139 height 46
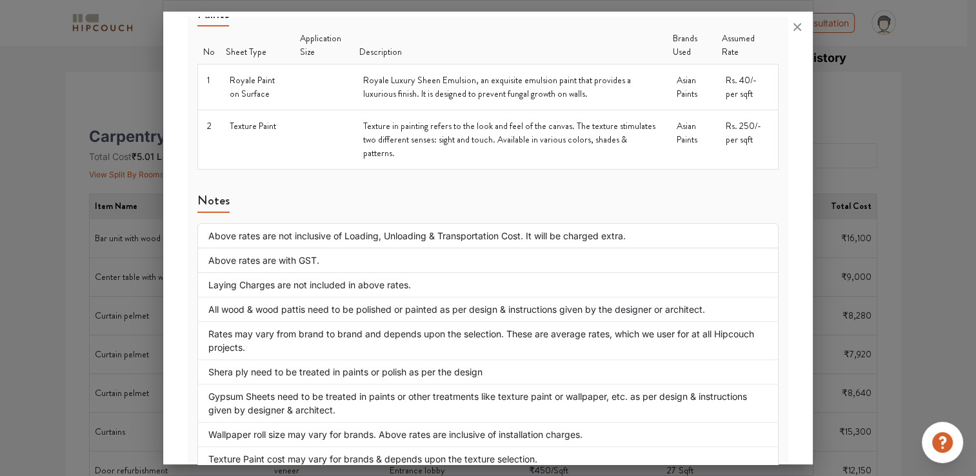
scroll to position [1578, 0]
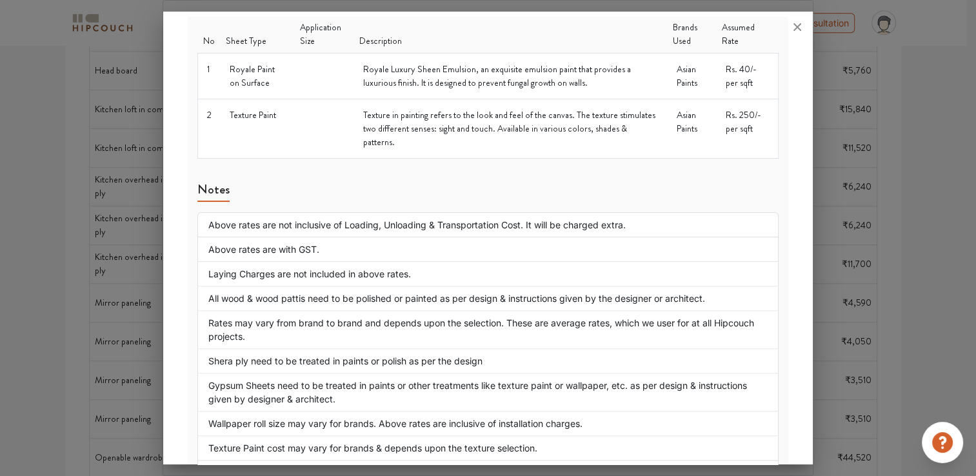
click at [900, 173] on div at bounding box center [488, 238] width 976 height 476
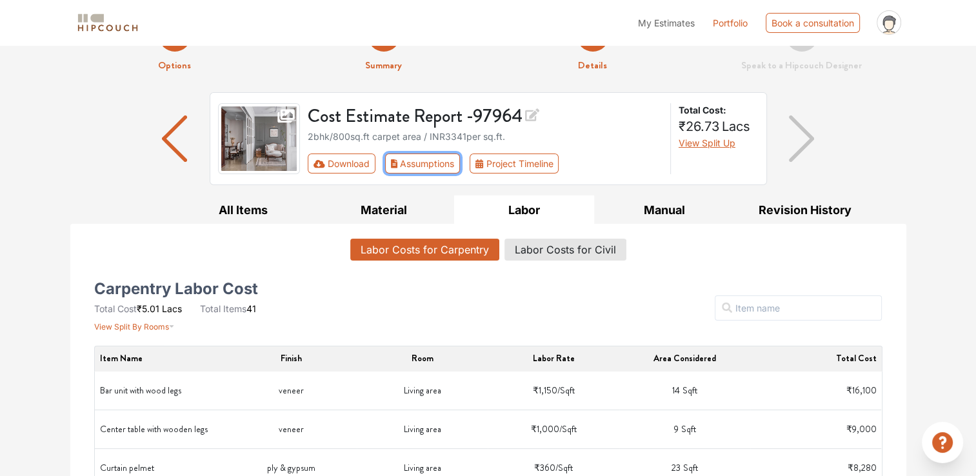
scroll to position [0, 0]
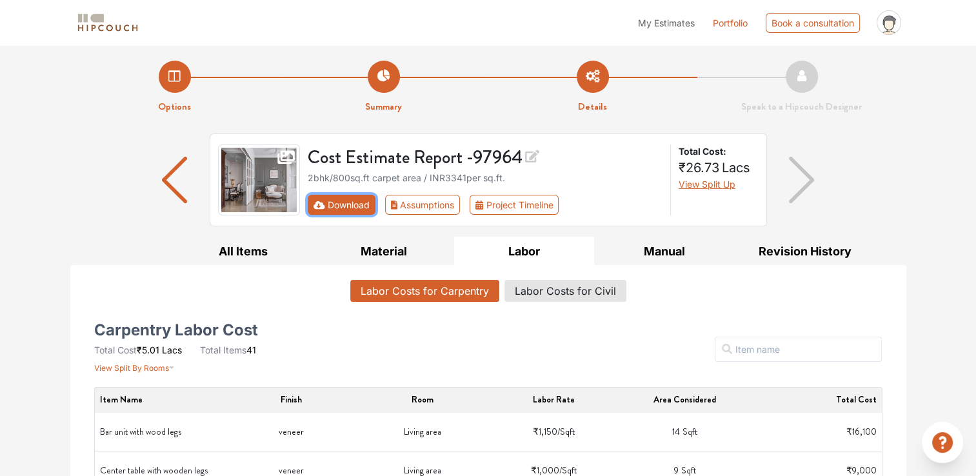
click at [339, 208] on button "Download" at bounding box center [342, 205] width 68 height 20
click at [328, 205] on button "Download" at bounding box center [342, 205] width 68 height 20
click at [326, 203] on button "Download" at bounding box center [342, 205] width 68 height 20
click at [320, 203] on icon "First group" at bounding box center [319, 205] width 12 height 8
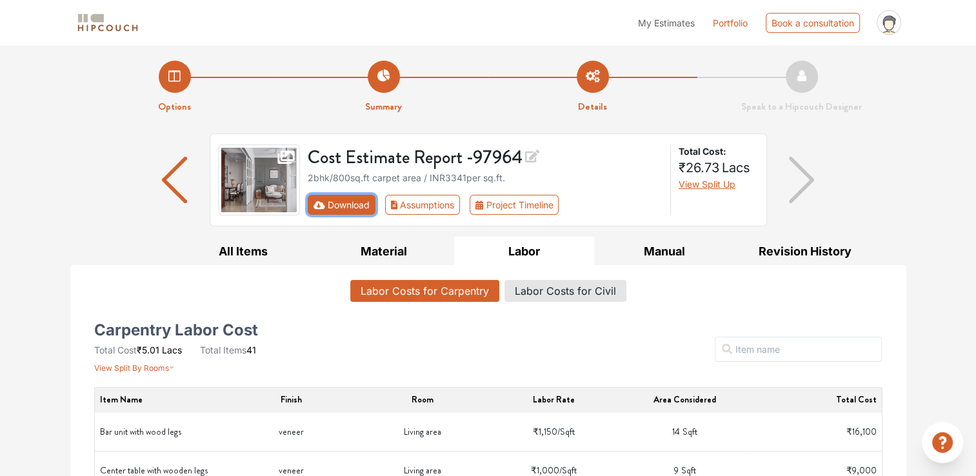
click at [320, 203] on icon "First group" at bounding box center [319, 205] width 12 height 8
click at [730, 22] on link "Portfolio" at bounding box center [730, 23] width 35 height 14
